Goal: Communication & Community: Answer question/provide support

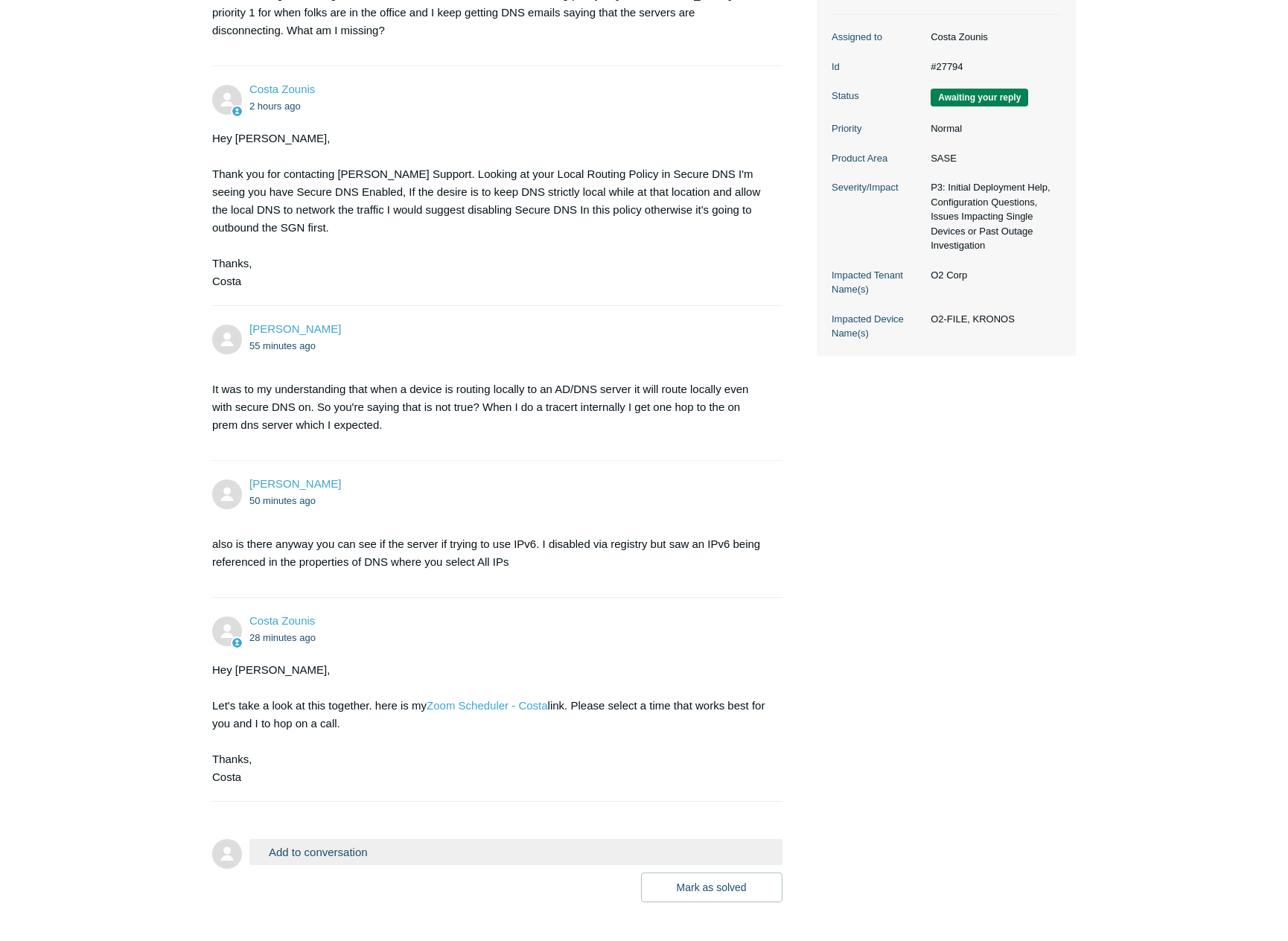
scroll to position [369, 0]
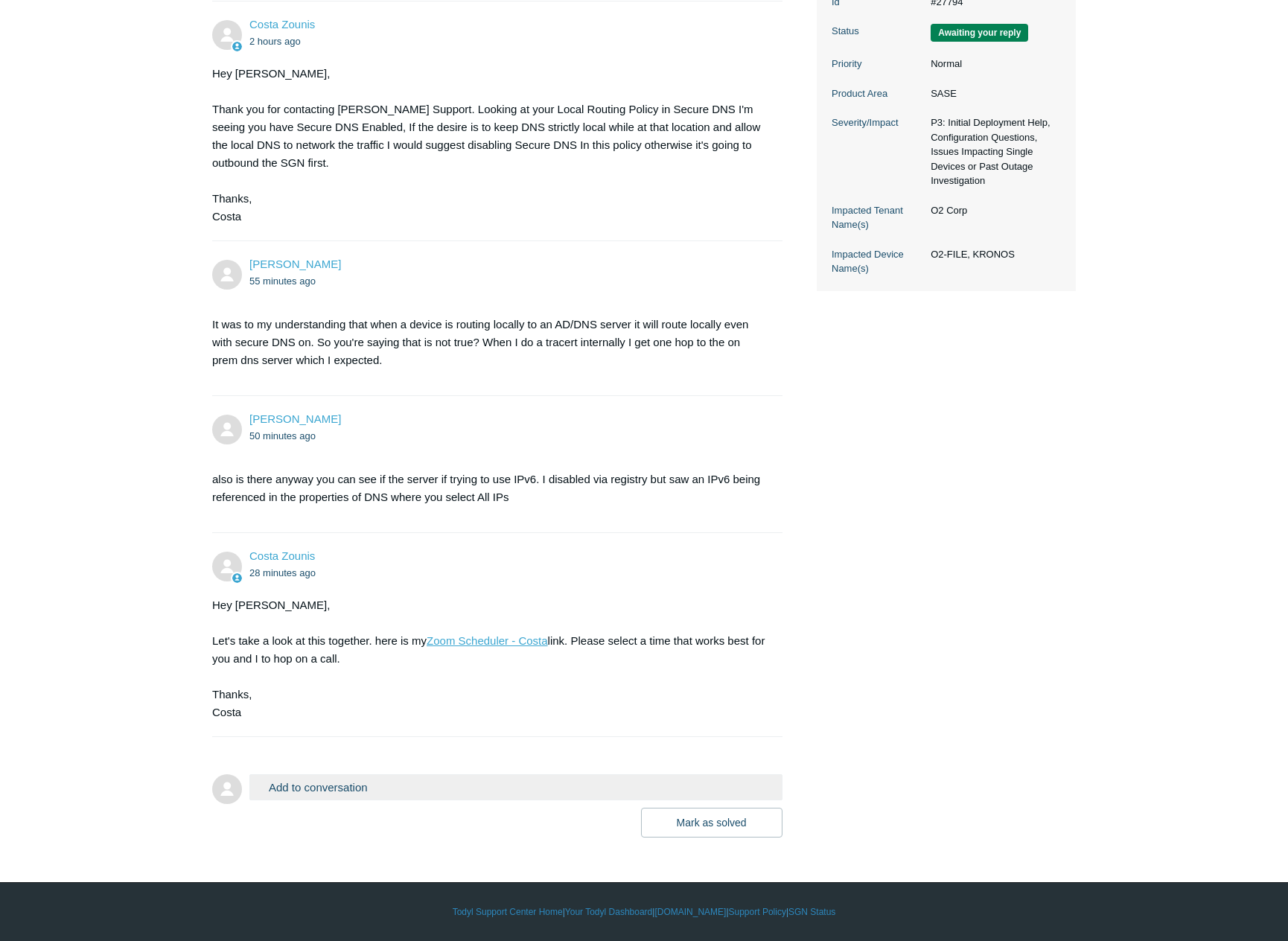
click at [463, 643] on link "Zoom Scheduler - Costa" at bounding box center [487, 641] width 122 height 12
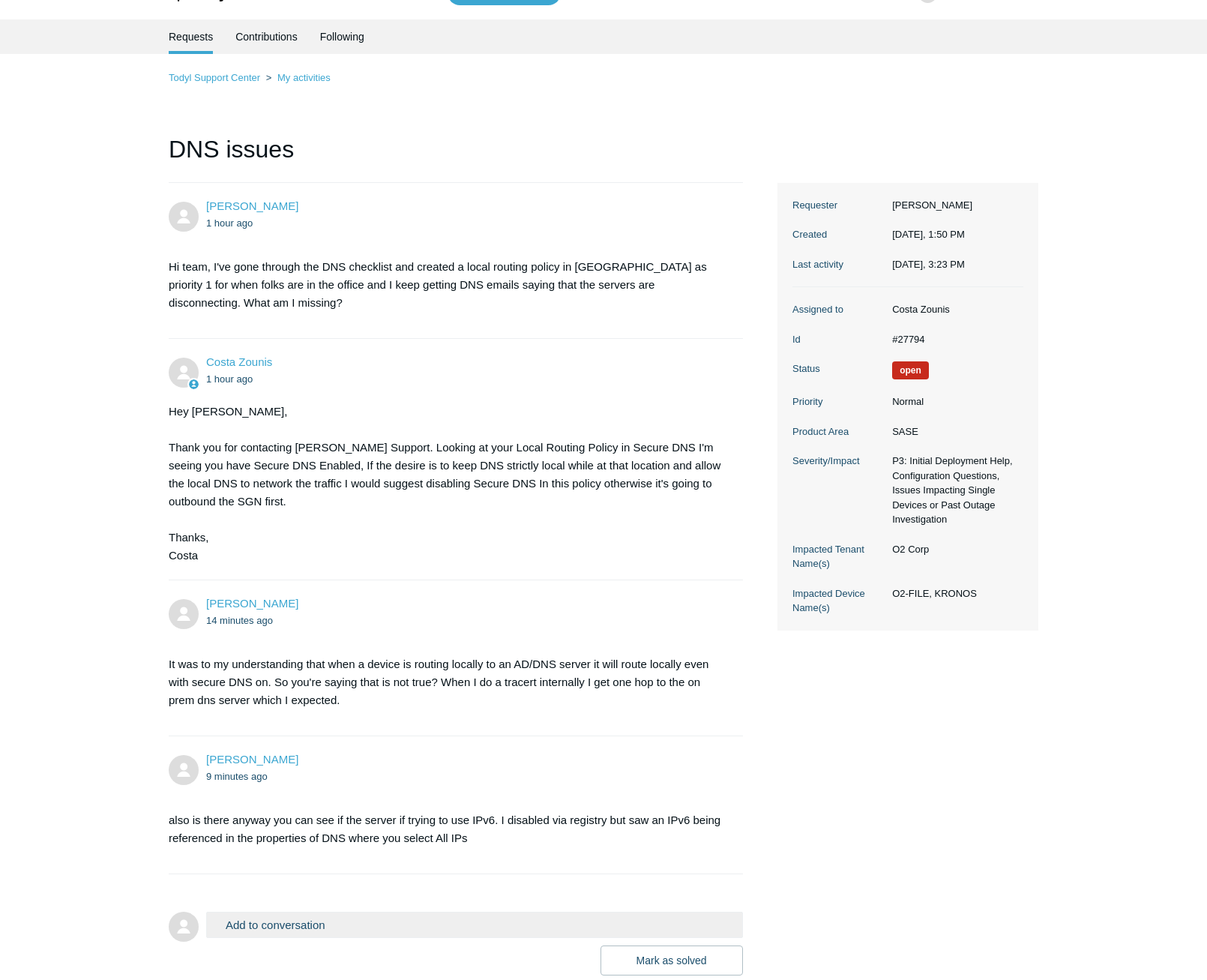
scroll to position [133, 0]
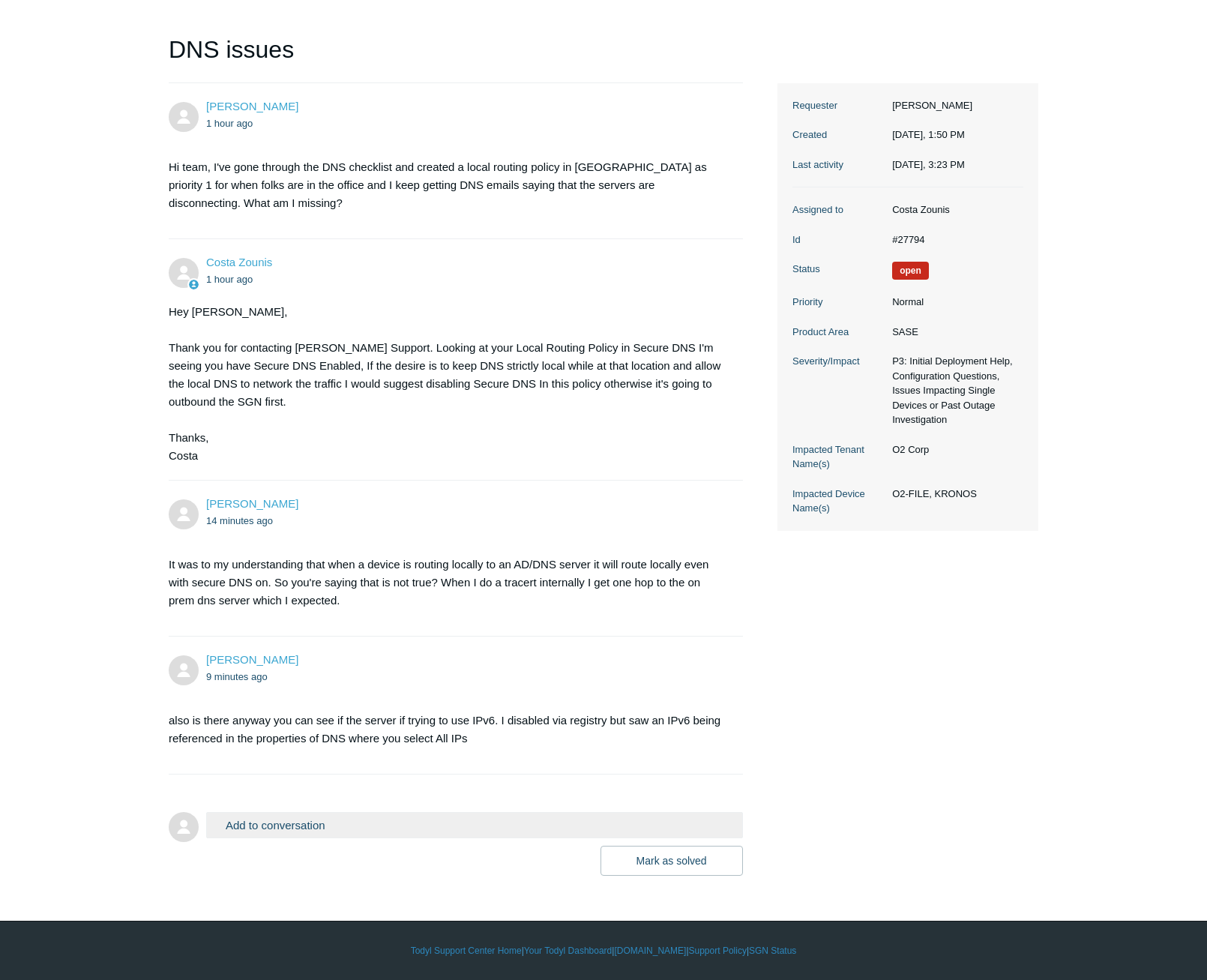
click at [324, 818] on button "Add to conversation" at bounding box center [474, 825] width 536 height 26
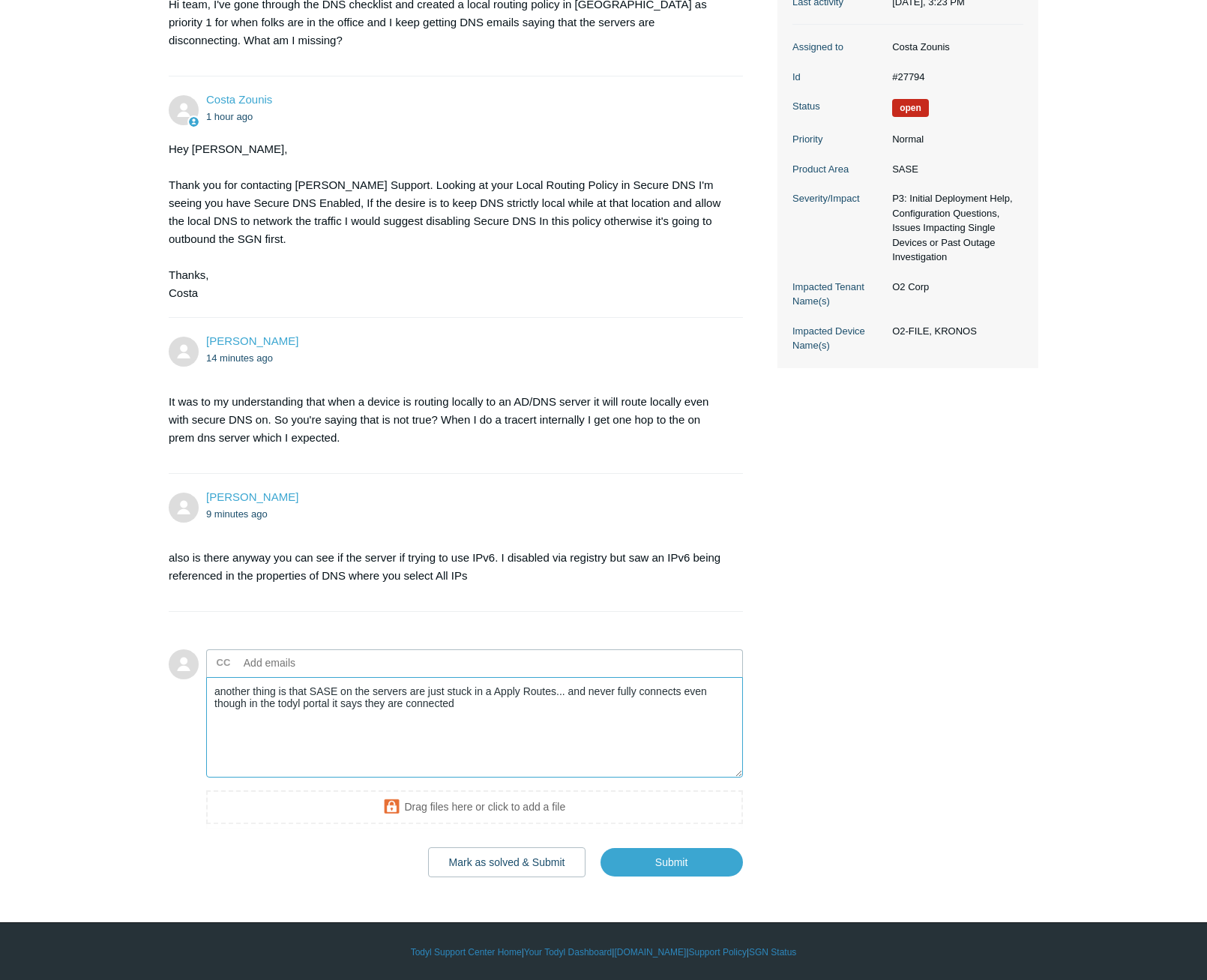
scroll to position [298, 0]
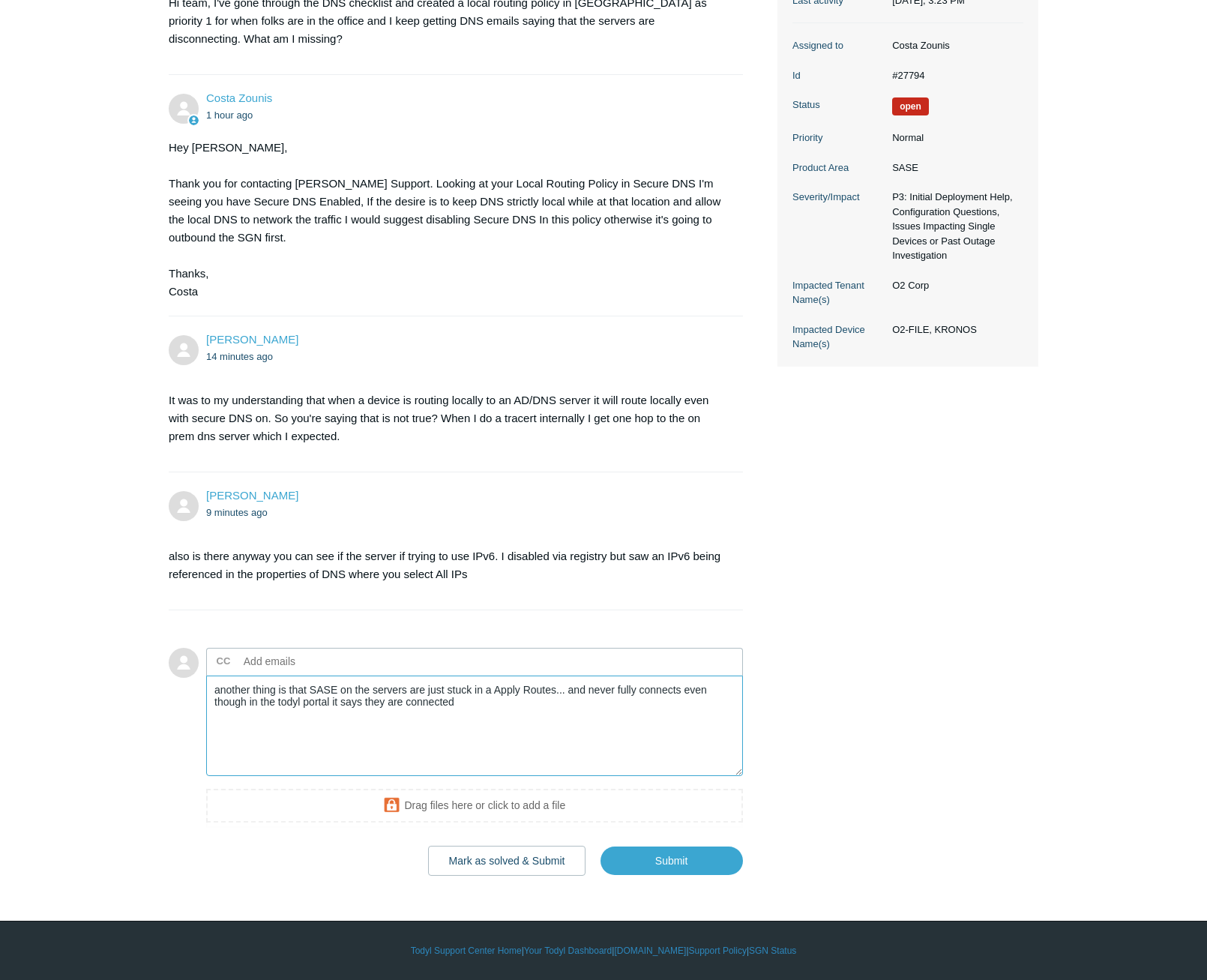
drag, startPoint x: 487, startPoint y: 713, endPoint x: 684, endPoint y: 694, distance: 197.9
click at [684, 694] on textarea "another thing is that SASE on the servers are just stuck in a Apply Routes... a…" at bounding box center [474, 726] width 536 height 102
type textarea "another thing is that SASE on the servers are just stuck in a Apply Routes... a…"
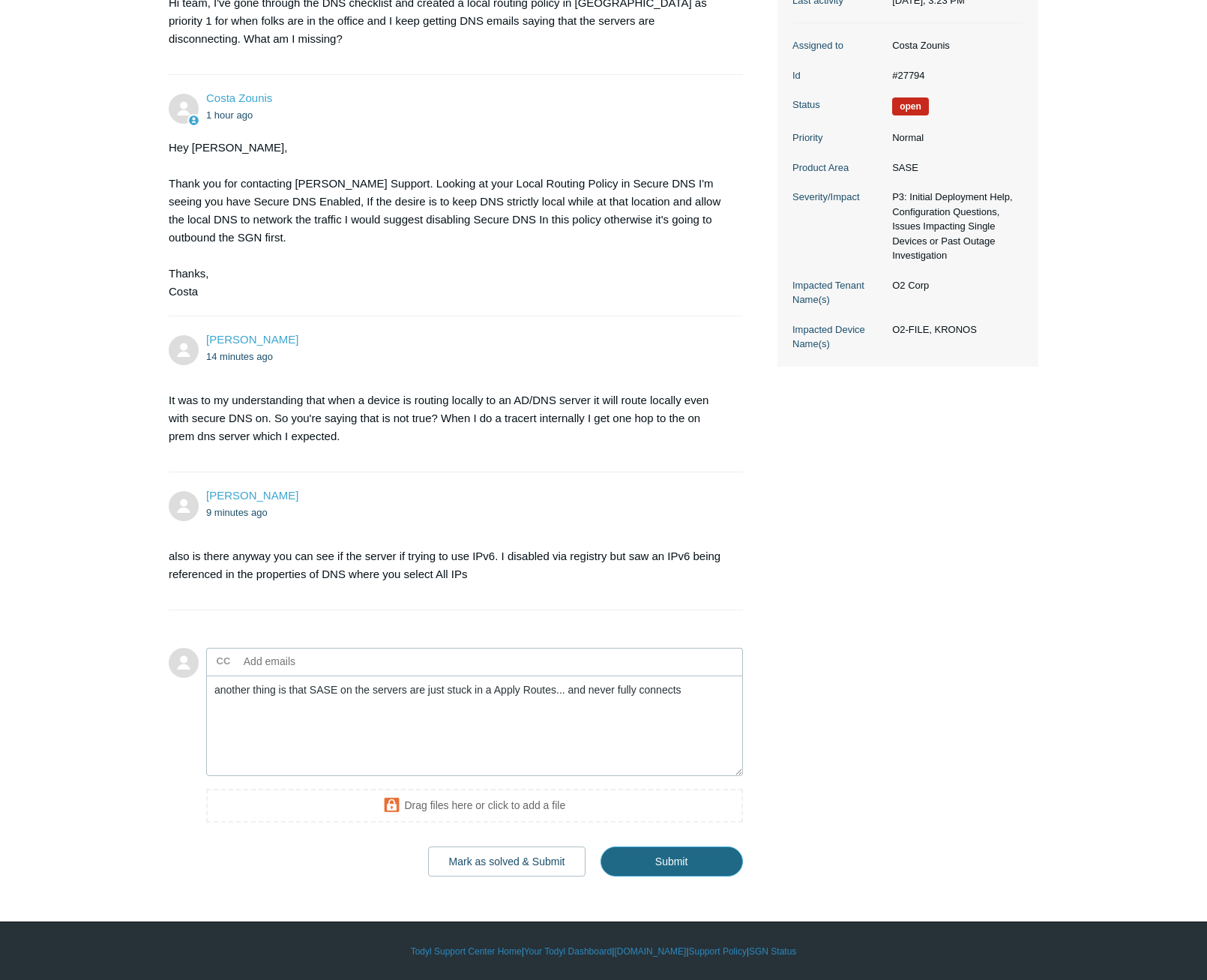
click at [690, 855] on input "Submit" at bounding box center [671, 861] width 143 height 30
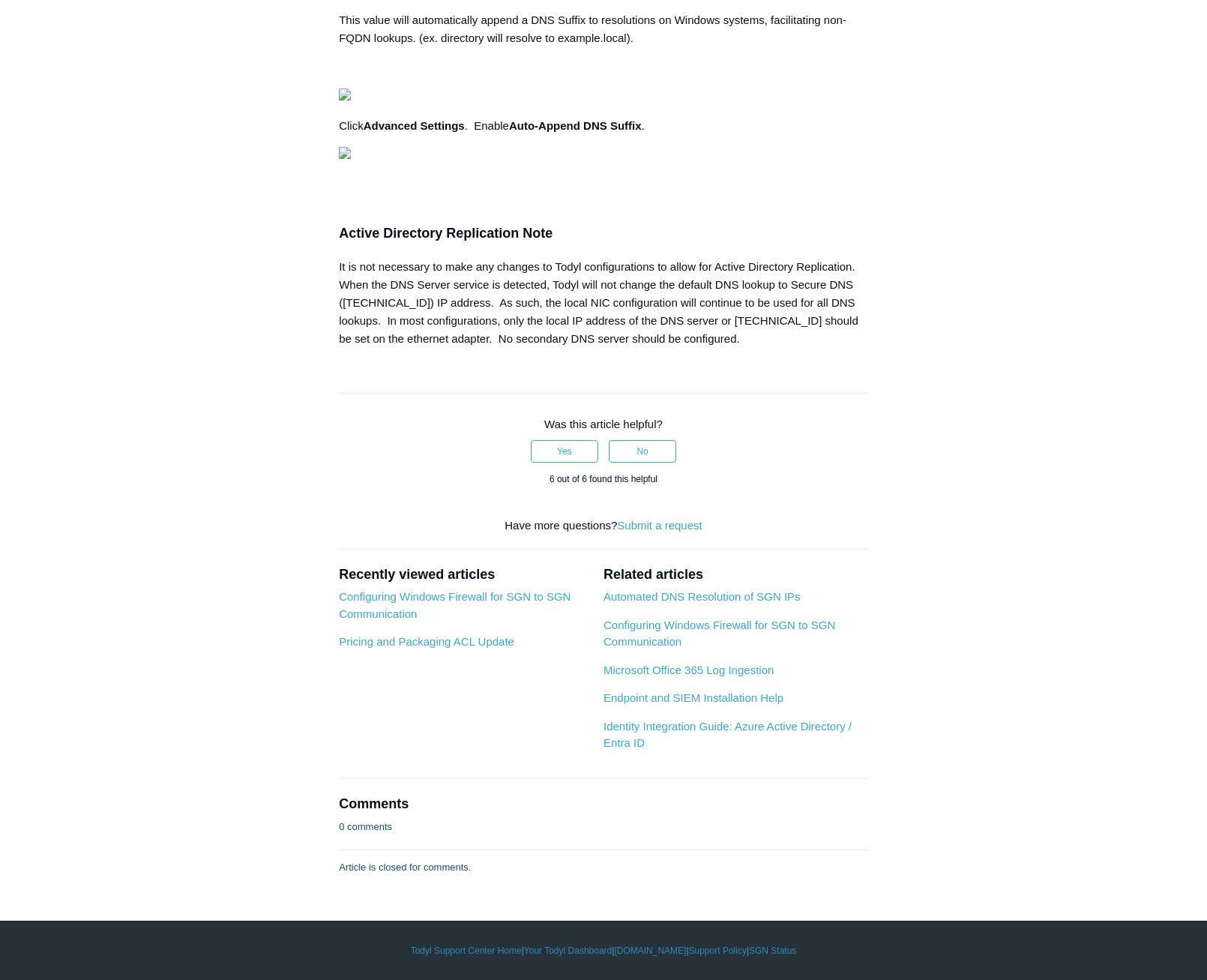
scroll to position [1874, 0]
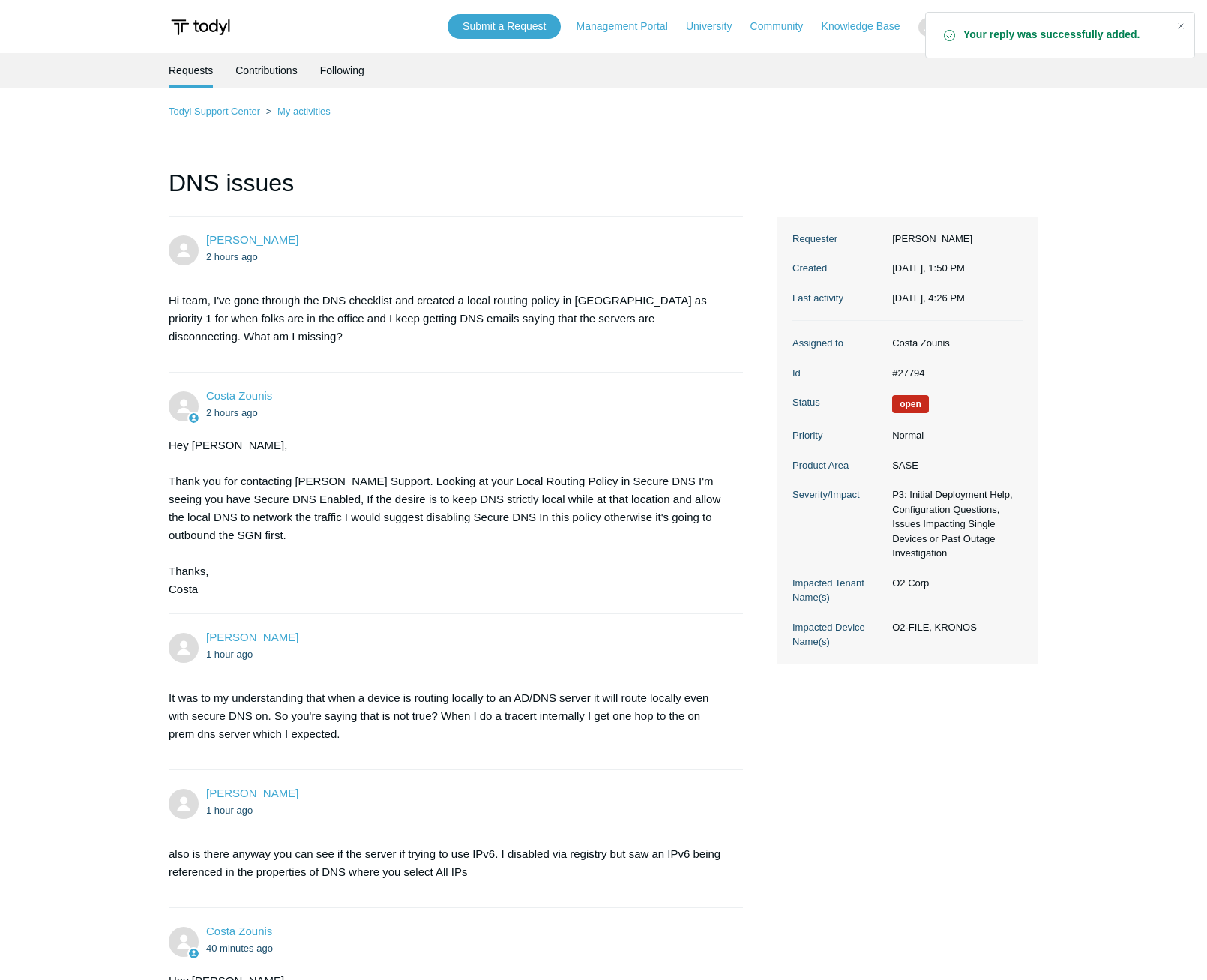
scroll to position [459, 0]
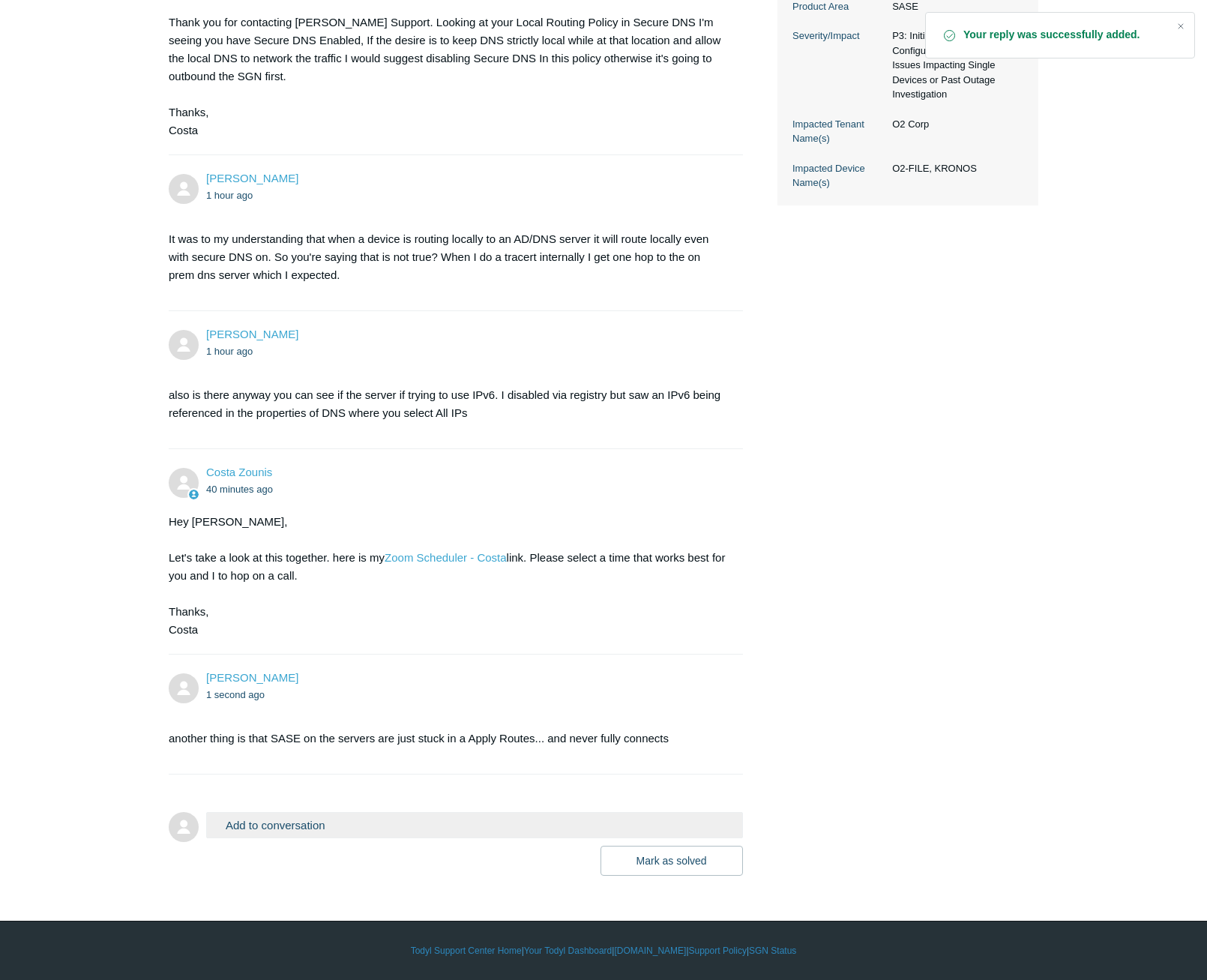
click at [364, 825] on button "Add to conversation" at bounding box center [474, 825] width 536 height 26
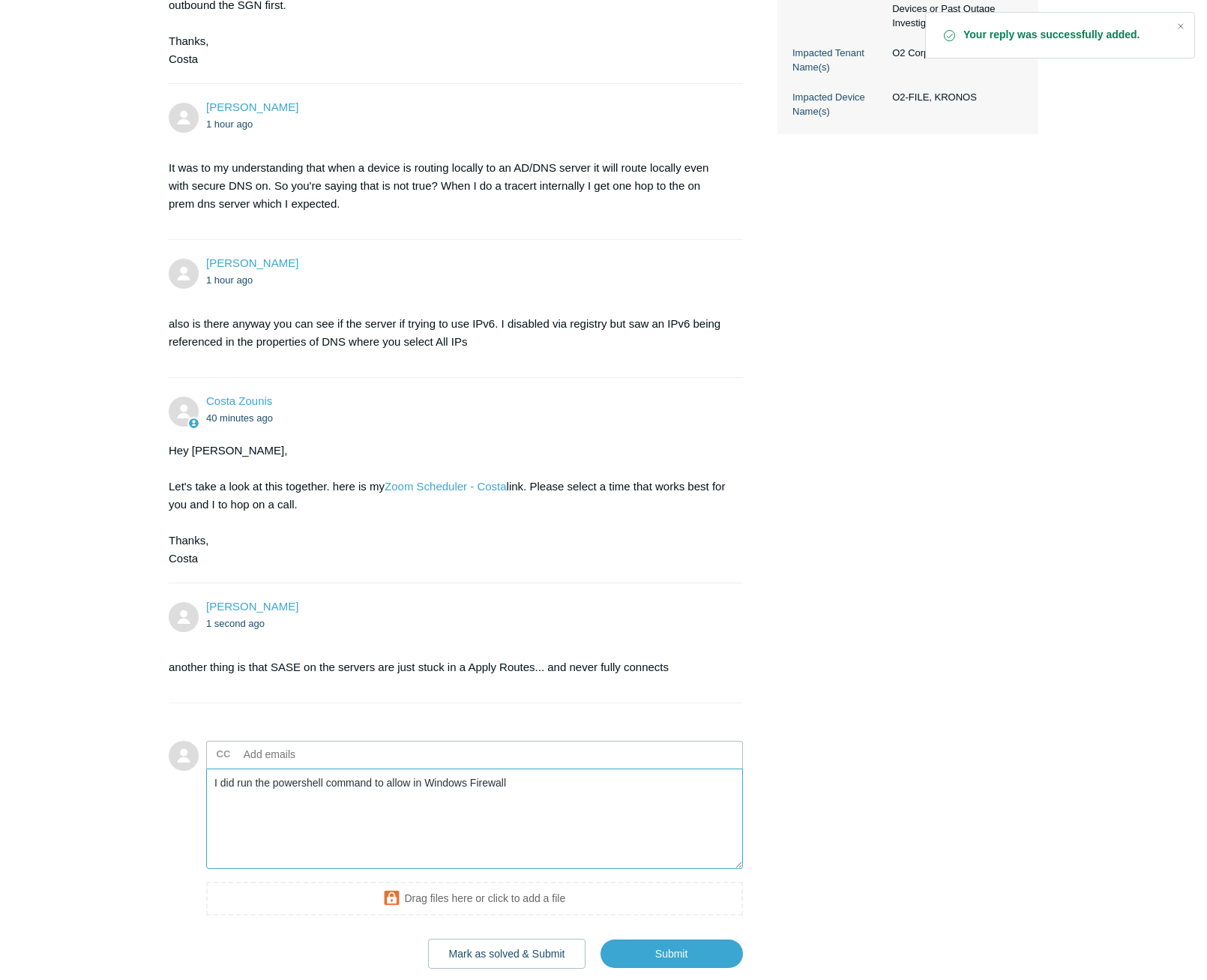
scroll to position [533, 0]
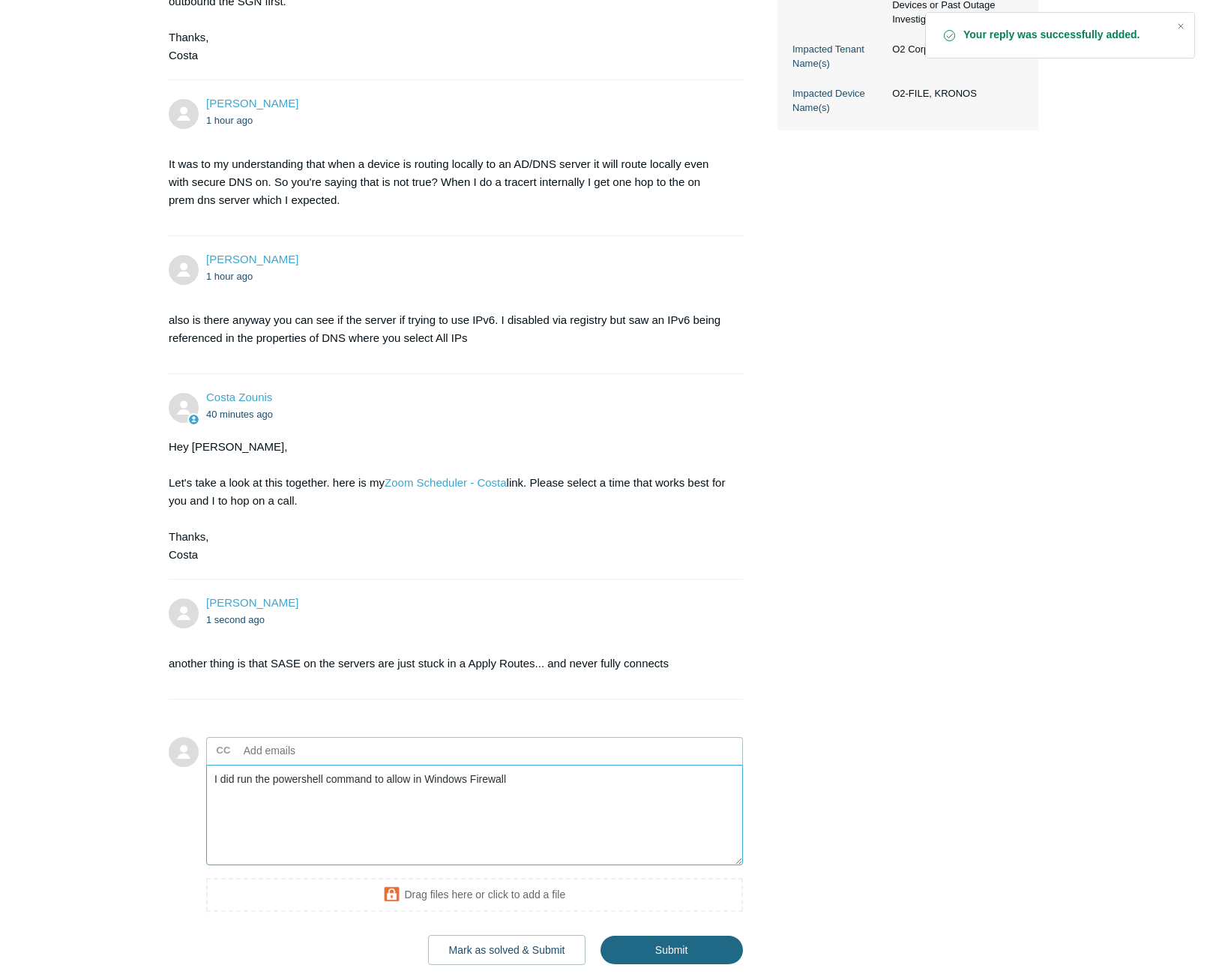
type textarea "I did run the powershell command to allow in Windows Firewall"
click at [688, 951] on input "Submit" at bounding box center [671, 951] width 143 height 30
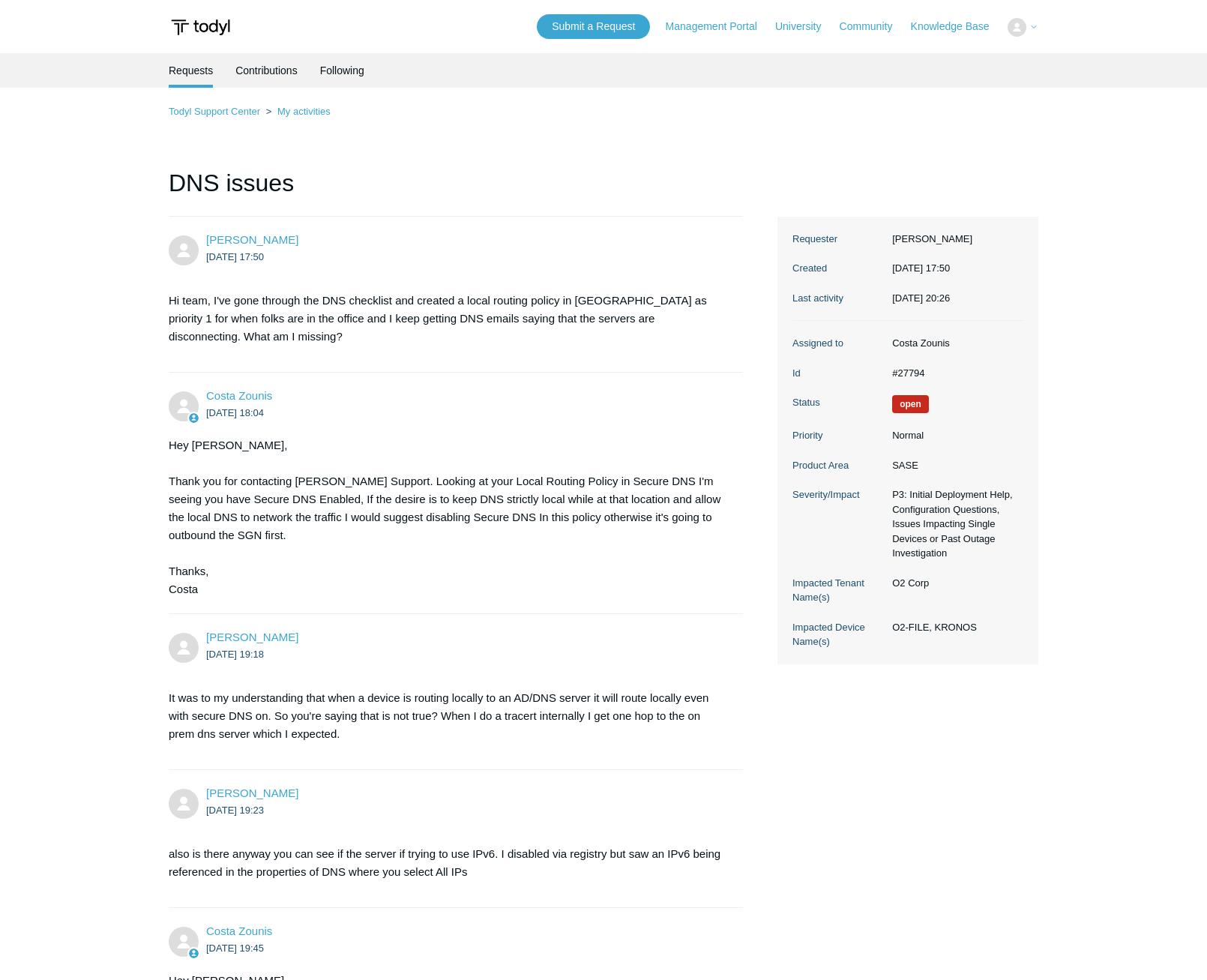
click at [1119, 448] on main "Requests Contributions Following Todyl Support Center My activities DNS issues …" at bounding box center [603, 754] width 1207 height 1401
